Goal: Transaction & Acquisition: Purchase product/service

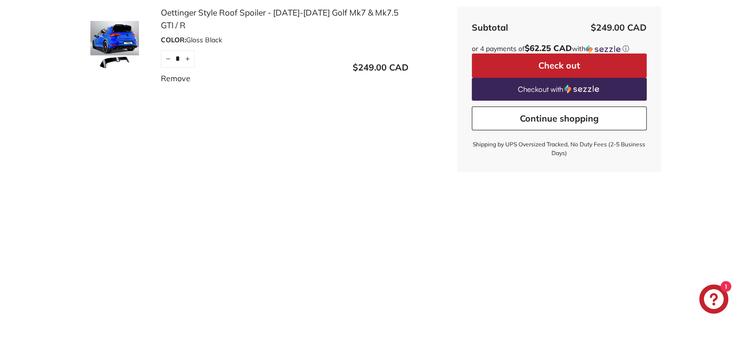
scroll to position [185, 0]
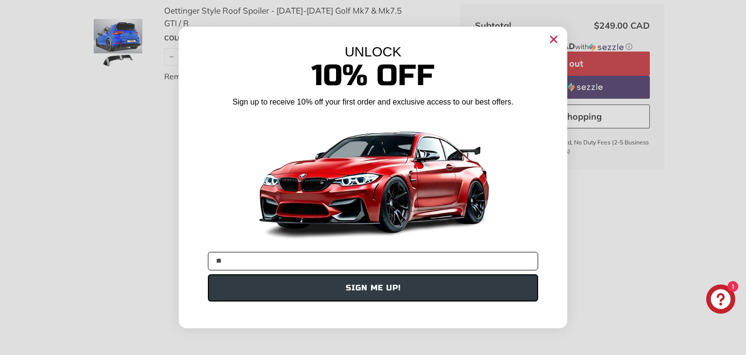
type input "**********"
click at [324, 287] on button "SIGN ME UP!" at bounding box center [373, 287] width 330 height 27
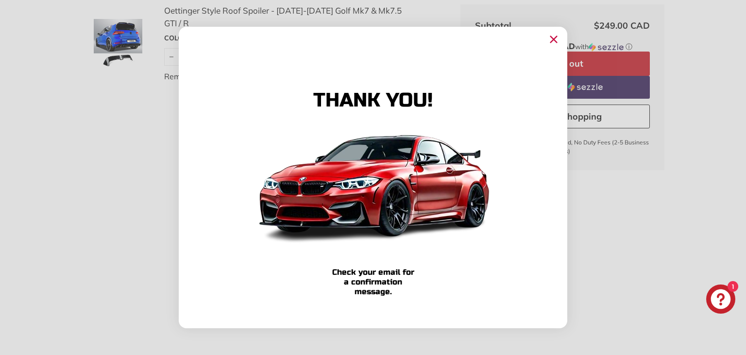
click at [552, 37] on icon "Close dialog" at bounding box center [554, 39] width 6 height 6
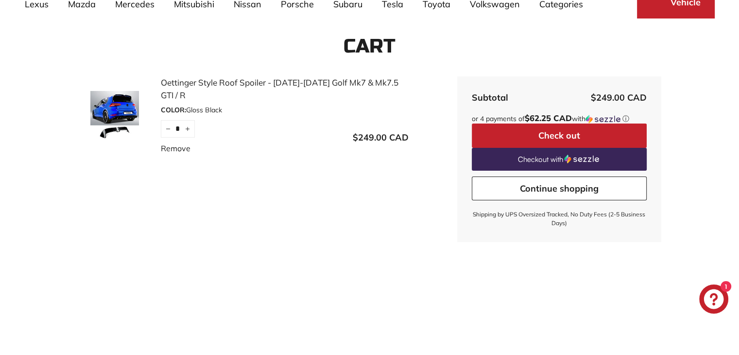
scroll to position [0, 0]
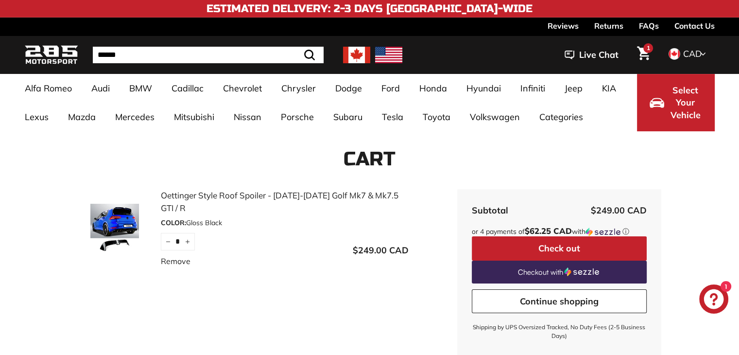
drag, startPoint x: 674, startPoint y: 84, endPoint x: 581, endPoint y: 157, distance: 117.9
click at [351, 59] on img at bounding box center [356, 55] width 27 height 17
click at [695, 53] on span "CAD" at bounding box center [692, 53] width 18 height 11
click at [510, 47] on div ".cls-1{fill:none;stroke:#000;stroke-miterlimit:10;stroke-width:2px} Search Live…" at bounding box center [558, 54] width 312 height 33
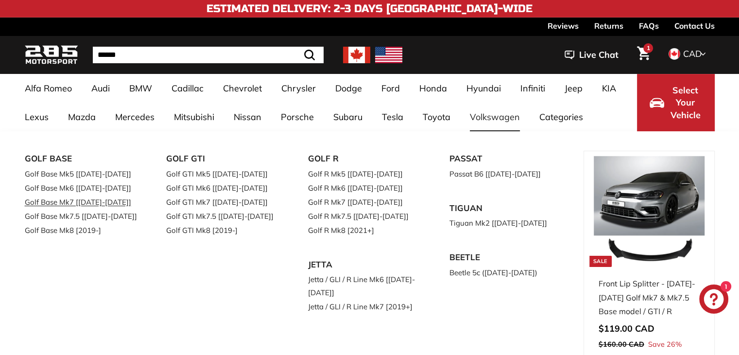
click at [49, 200] on link "Golf Base Mk7 [[DATE]-[DATE]]" at bounding box center [82, 202] width 115 height 14
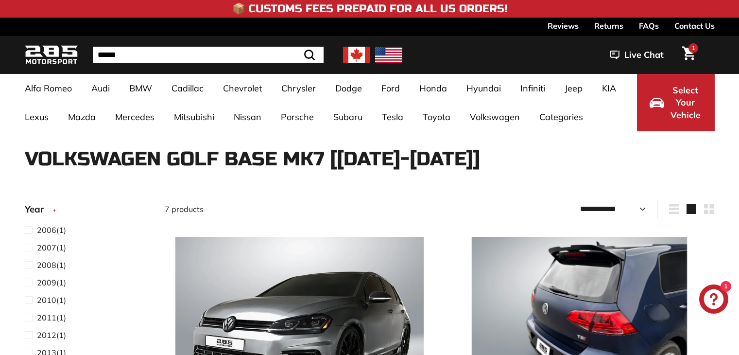
select select "**********"
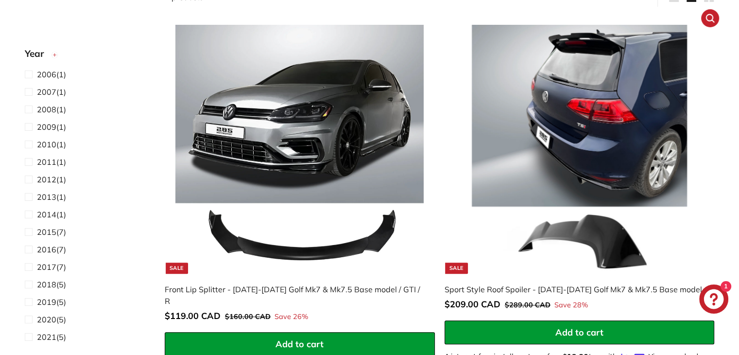
scroll to position [213, 0]
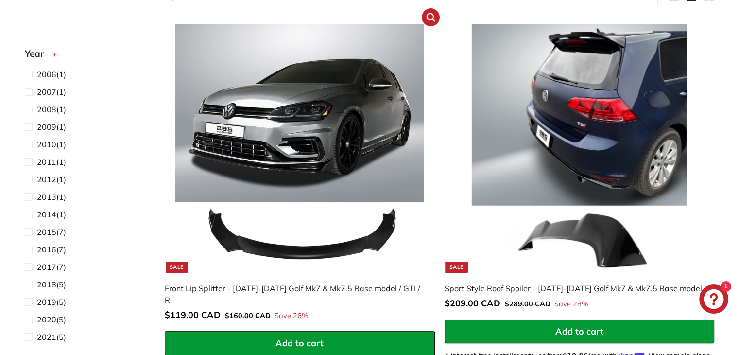
click at [288, 192] on img at bounding box center [299, 148] width 248 height 248
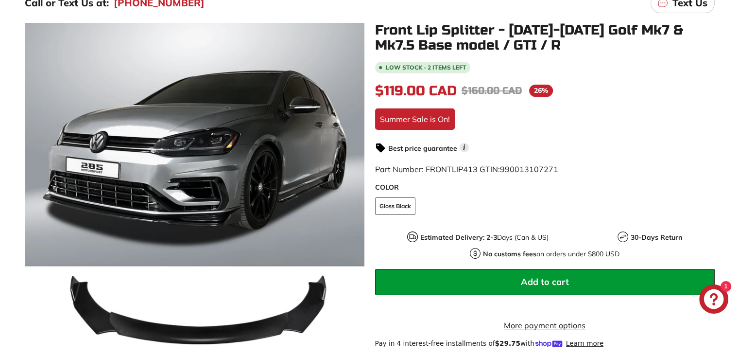
scroll to position [142, 0]
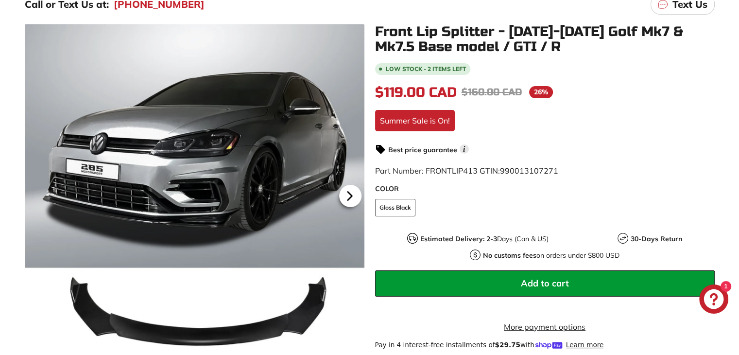
click at [348, 195] on icon at bounding box center [349, 195] width 4 height 8
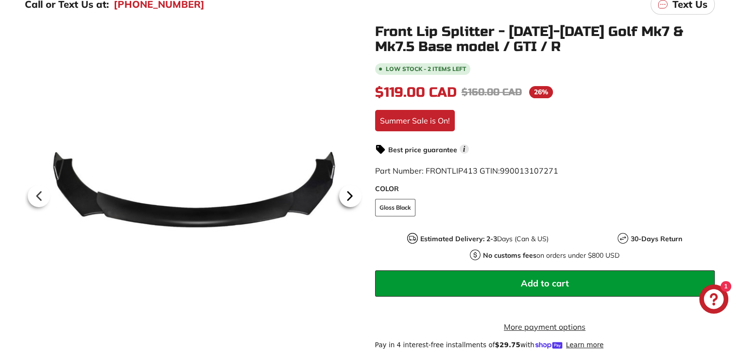
click at [348, 195] on icon at bounding box center [349, 195] width 4 height 8
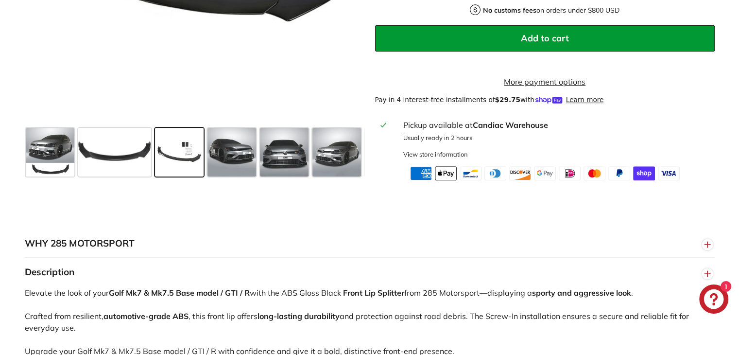
scroll to position [398, 0]
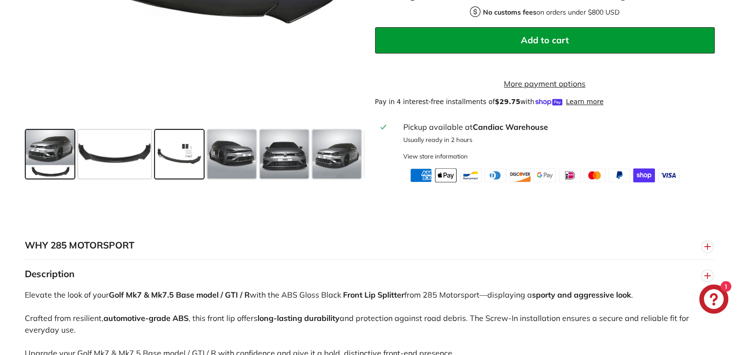
click at [65, 165] on span at bounding box center [50, 154] width 49 height 49
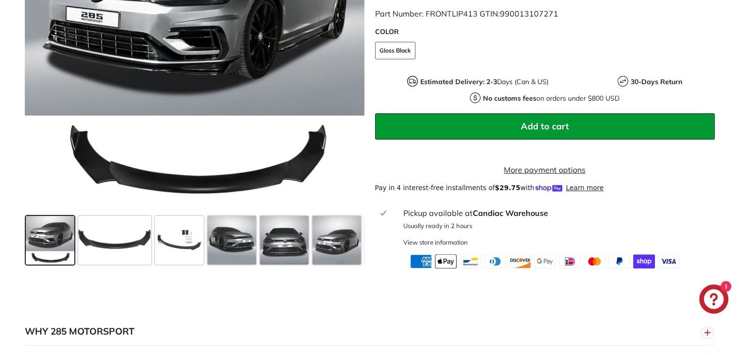
scroll to position [311, 0]
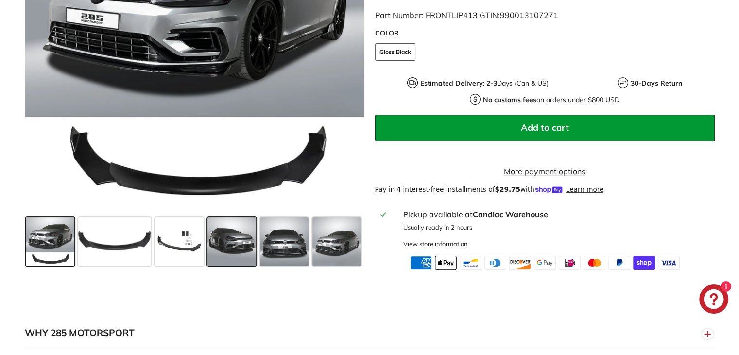
click at [237, 266] on span at bounding box center [231, 241] width 49 height 49
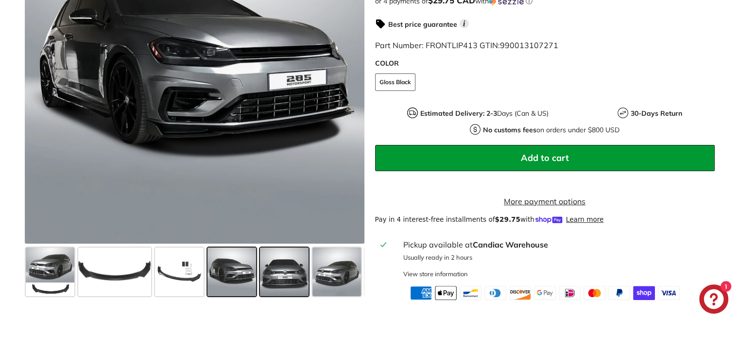
scroll to position [281, 0]
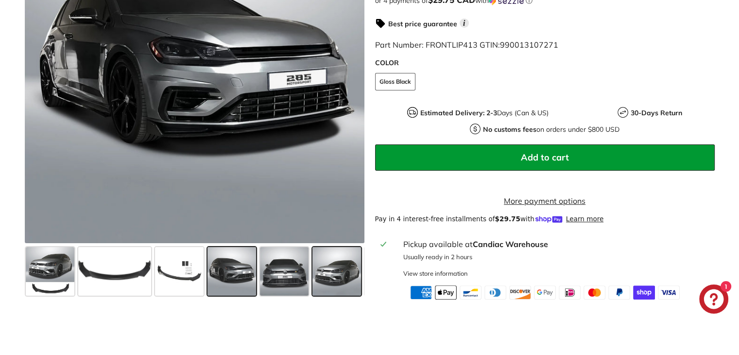
click at [328, 284] on span at bounding box center [336, 271] width 49 height 49
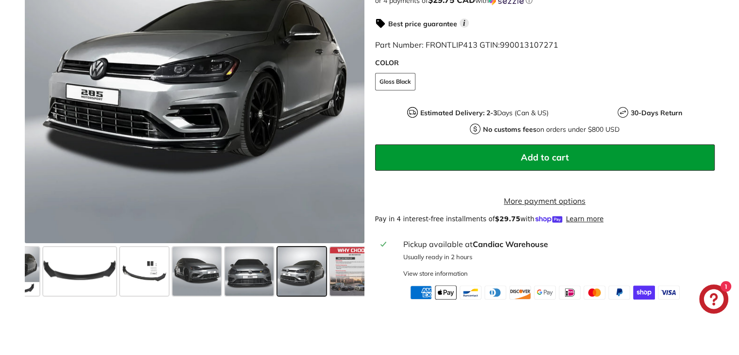
scroll to position [0, 51]
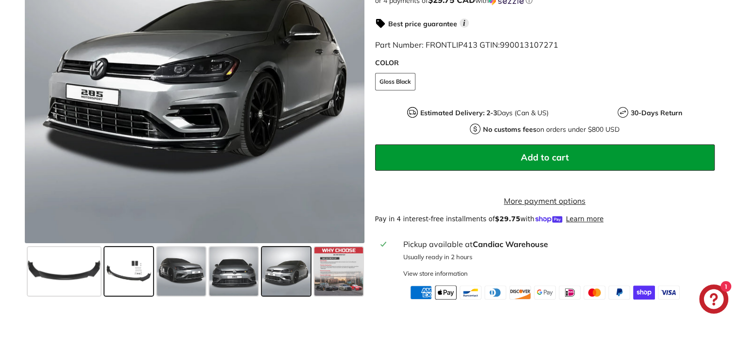
click at [127, 279] on span at bounding box center [128, 271] width 49 height 49
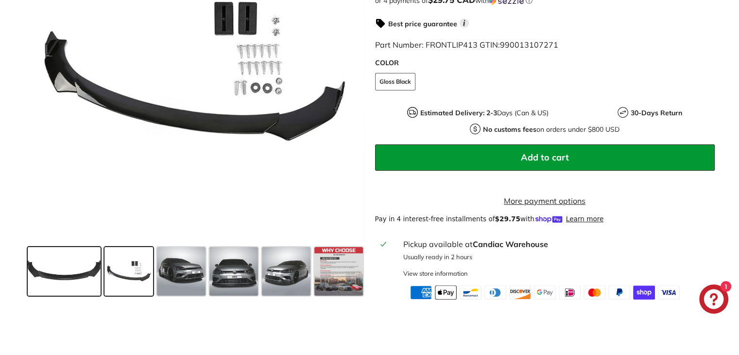
click at [83, 282] on span at bounding box center [64, 271] width 73 height 49
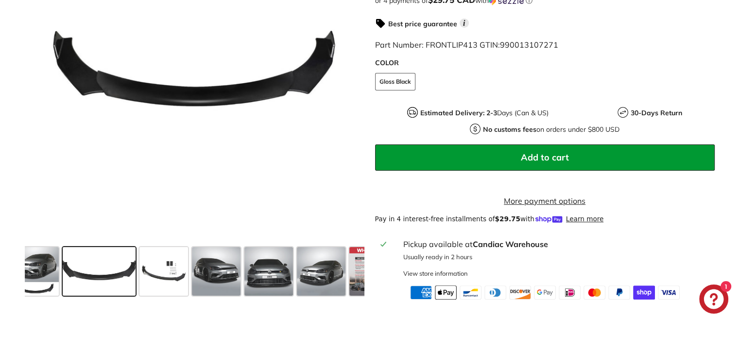
scroll to position [0, 0]
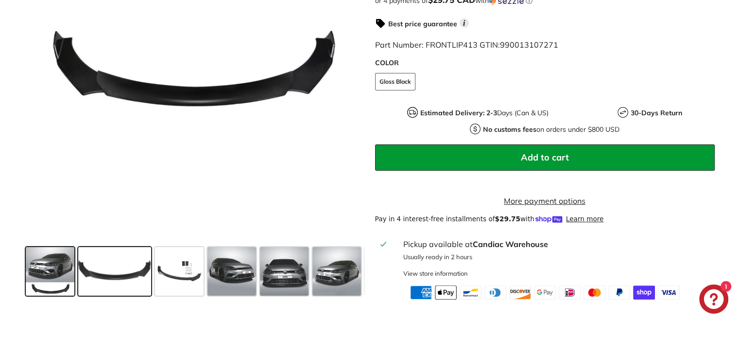
click at [31, 275] on span at bounding box center [50, 271] width 49 height 49
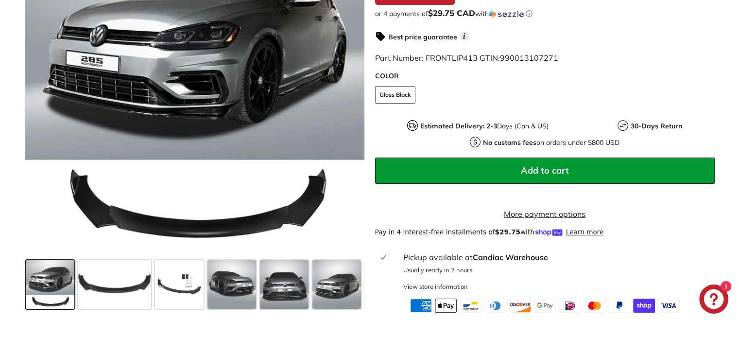
scroll to position [264, 0]
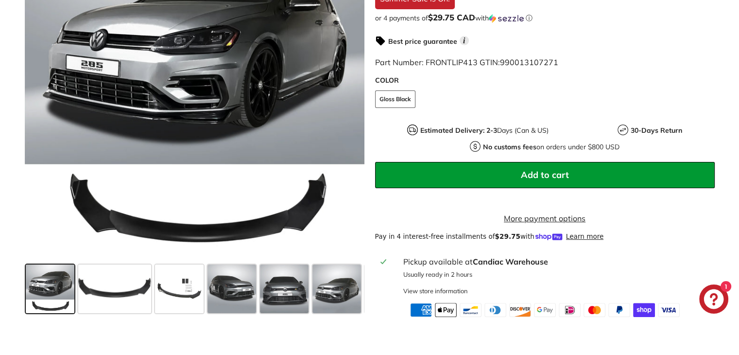
click at [560, 175] on span "Add to cart" at bounding box center [545, 174] width 48 height 11
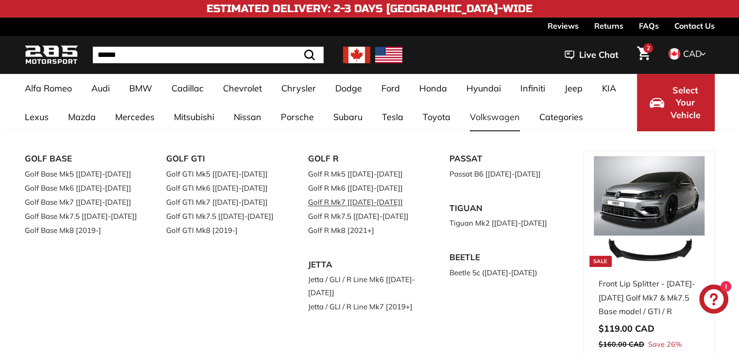
click at [313, 203] on link "Golf R Mk7 [[DATE]-[DATE]]" at bounding box center [365, 202] width 115 height 14
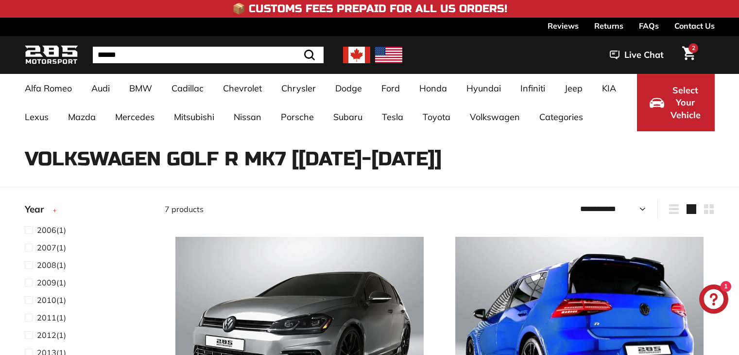
select select "**********"
